Goal: Task Accomplishment & Management: Use online tool/utility

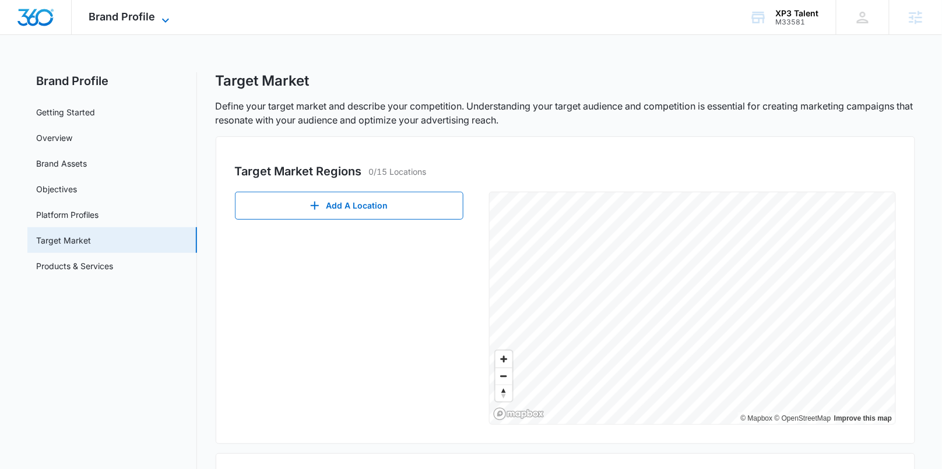
click at [113, 20] on span "Brand Profile" at bounding box center [122, 16] width 66 height 12
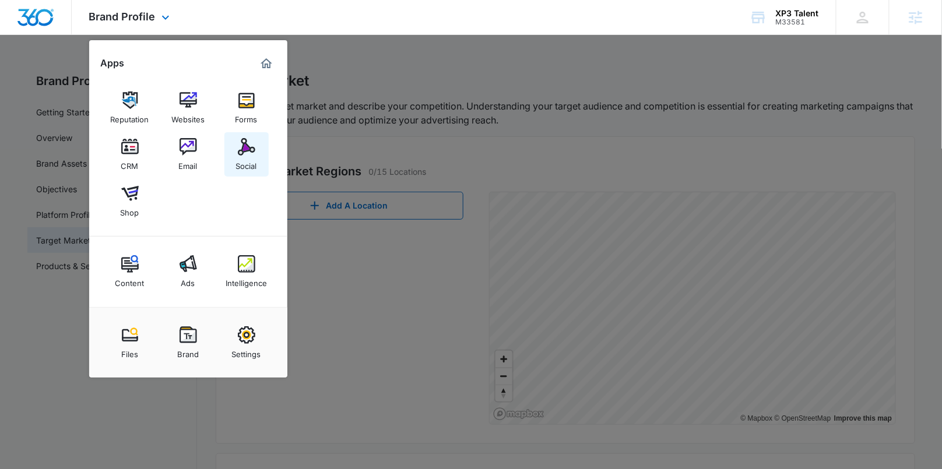
click at [241, 157] on div "Social" at bounding box center [246, 163] width 21 height 15
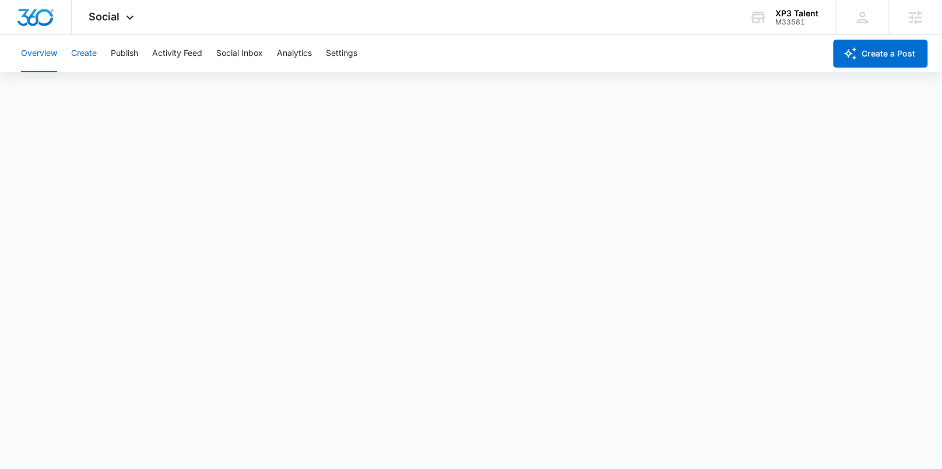
click at [82, 57] on button "Create" at bounding box center [84, 53] width 26 height 37
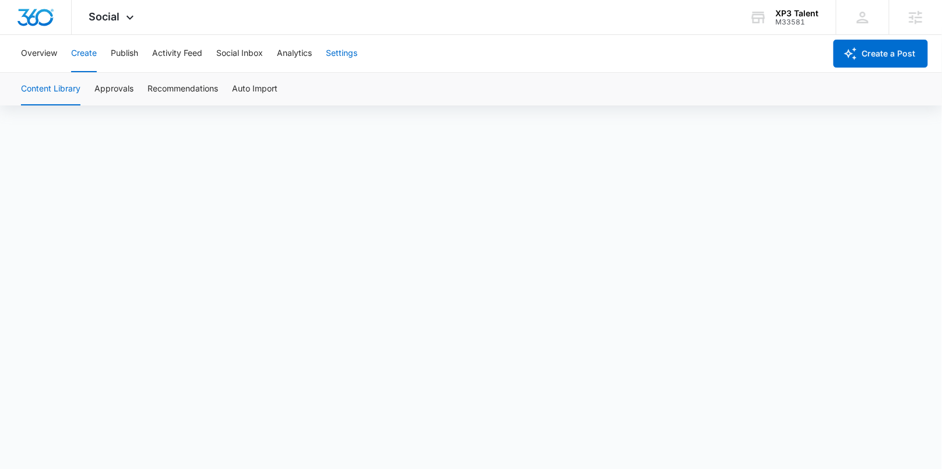
click at [349, 52] on button "Settings" at bounding box center [341, 53] width 31 height 37
click at [94, 55] on button "Create" at bounding box center [84, 53] width 26 height 37
click at [107, 87] on button "Approvals" at bounding box center [113, 89] width 39 height 33
